Goal: Task Accomplishment & Management: Use online tool/utility

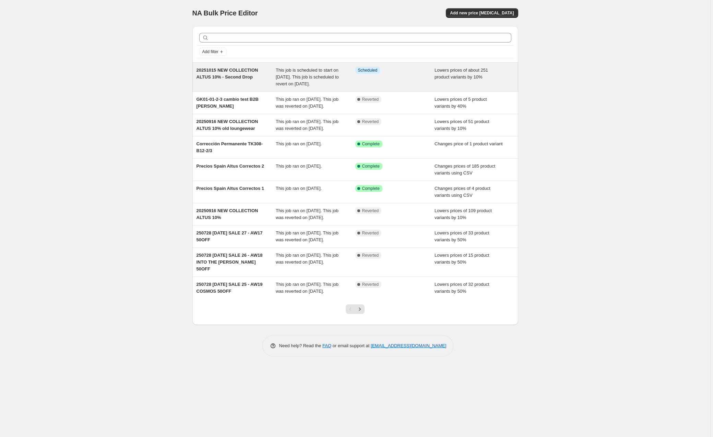
click at [240, 72] on span "20251015 NEW COLLECTION ALTUS 10% - Second Drop" at bounding box center [228, 74] width 62 height 12
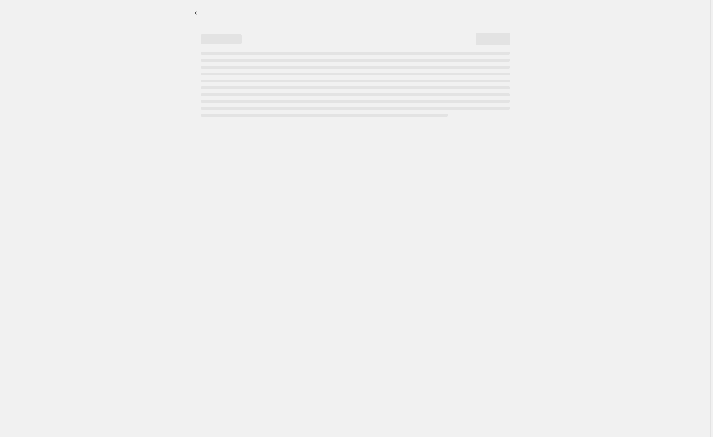
select select "percentage"
select select "not_equal"
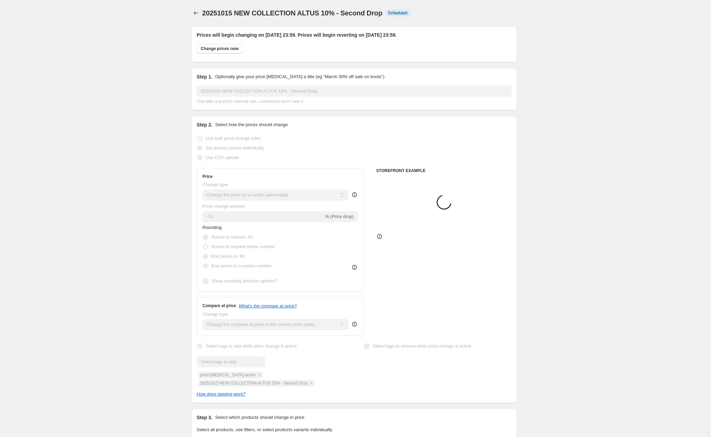
select select "collection"
select select "product_type"
select select "tag"
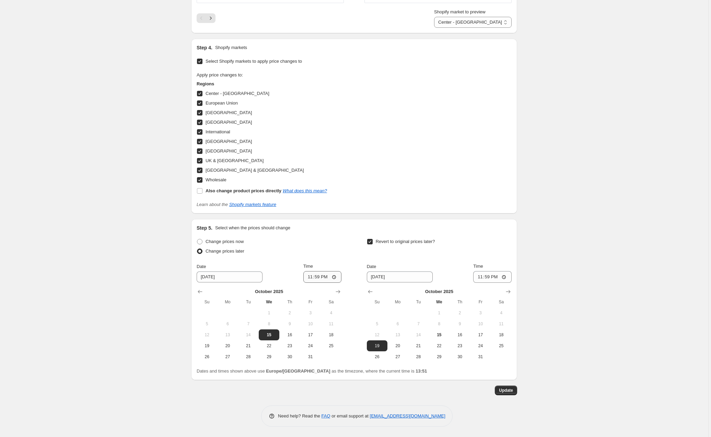
scroll to position [782, 0]
click at [225, 279] on input "[DATE]" at bounding box center [230, 277] width 66 height 11
click at [291, 335] on span "16" at bounding box center [289, 334] width 15 height 5
type input "[DATE]"
click at [412, 280] on input "[DATE]" at bounding box center [400, 277] width 66 height 11
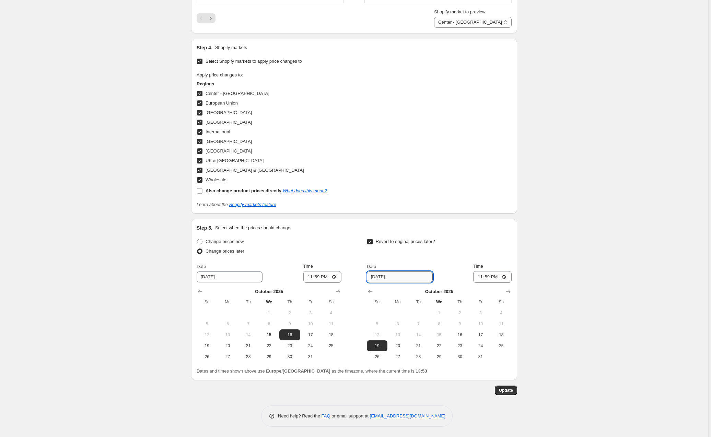
click at [421, 280] on input "[DATE]" at bounding box center [400, 277] width 66 height 11
click at [423, 280] on input "[DATE]" at bounding box center [400, 277] width 66 height 11
click at [380, 280] on input "[DATE]" at bounding box center [400, 277] width 66 height 11
click at [399, 347] on span "20" at bounding box center [397, 345] width 15 height 5
type input "[DATE]"
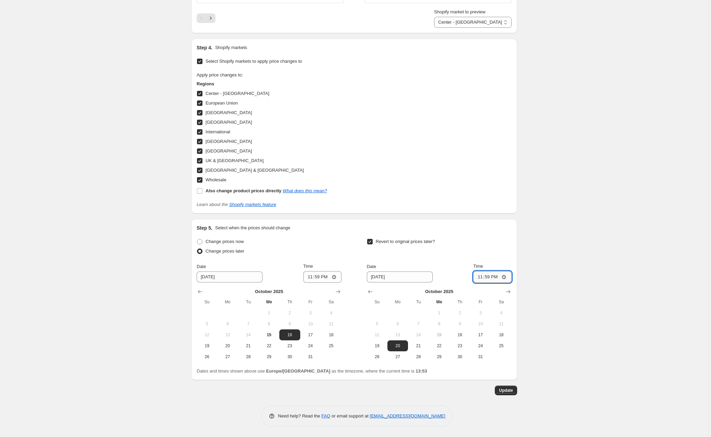
click at [501, 279] on input "23:59" at bounding box center [492, 277] width 38 height 12
click at [508, 277] on input "00:59" at bounding box center [492, 277] width 38 height 12
type input "00:15"
click at [505, 391] on span "Update" at bounding box center [506, 390] width 14 height 5
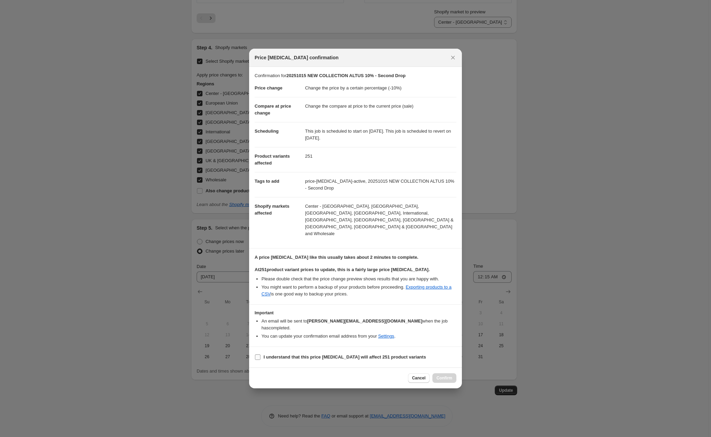
click at [258, 355] on input "I understand that this price [MEDICAL_DATA] will affect 251 product variants" at bounding box center [257, 357] width 5 height 5
checkbox input "true"
click at [444, 376] on span "Confirm" at bounding box center [444, 378] width 16 height 5
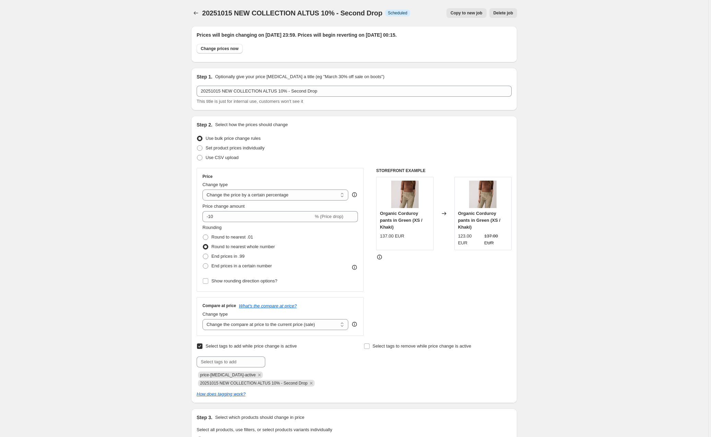
scroll to position [0, 0]
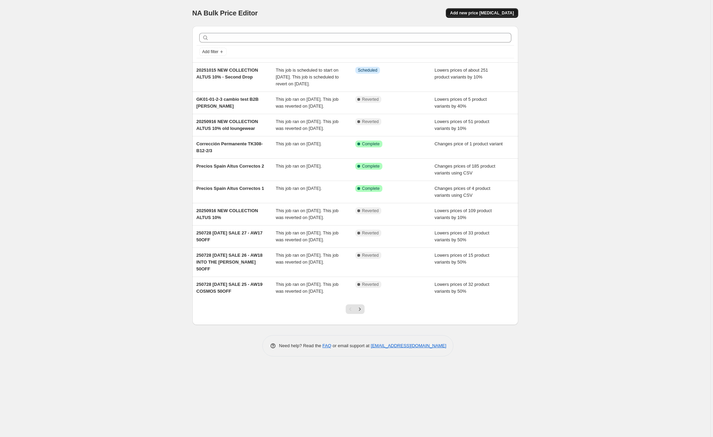
click at [488, 15] on span "Add new price [MEDICAL_DATA]" at bounding box center [482, 12] width 64 height 5
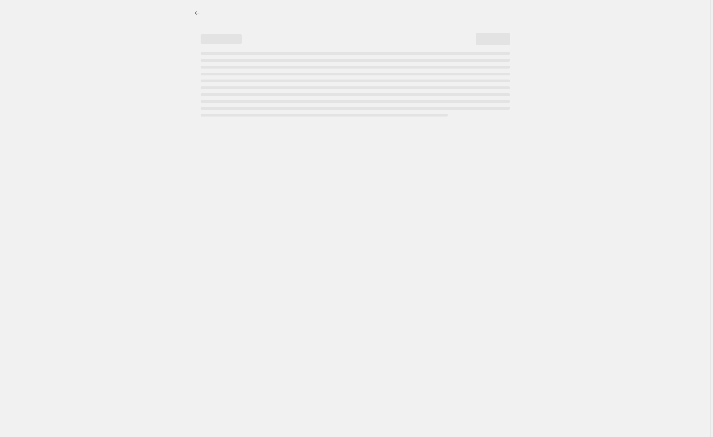
select select "percentage"
